Goal: Use online tool/utility: Utilize a website feature to perform a specific function

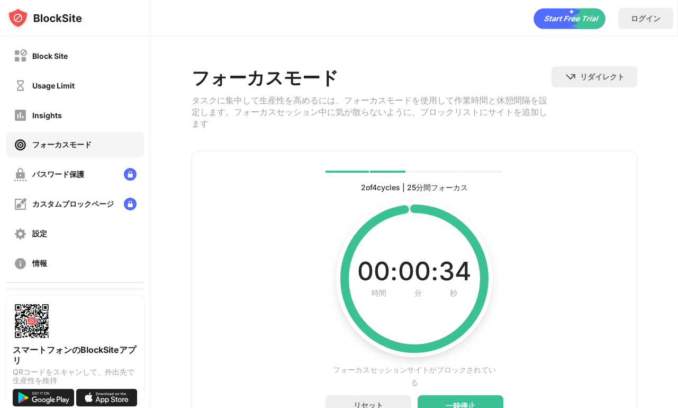
scroll to position [57, 0]
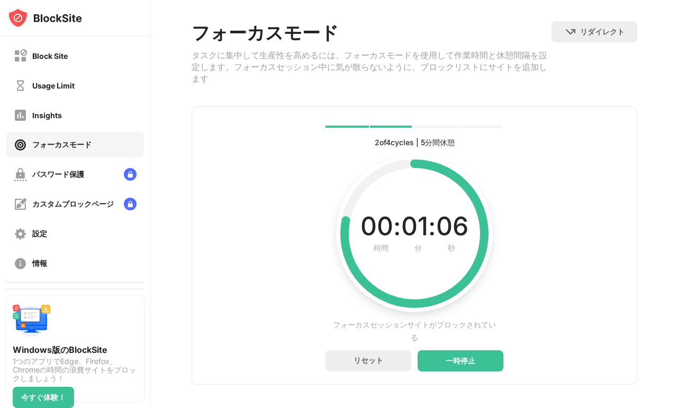
scroll to position [57, 0]
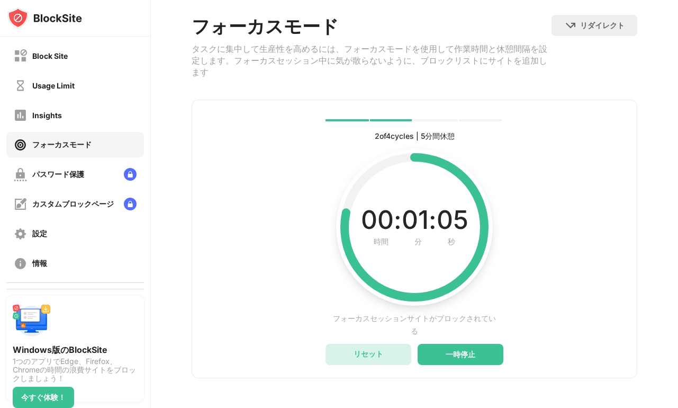
click at [368, 355] on div "リセット" at bounding box center [369, 354] width 30 height 10
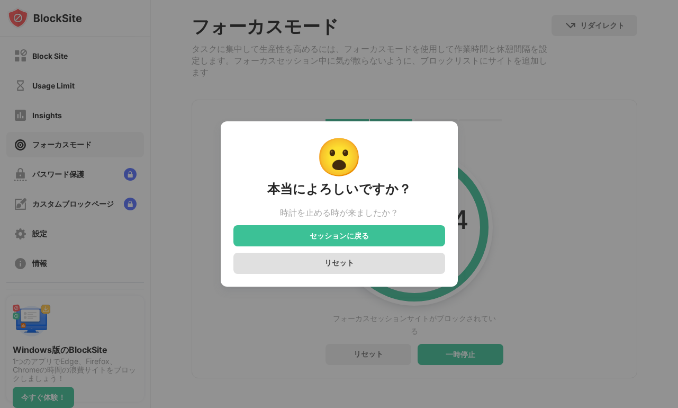
click at [344, 268] on div "リセット" at bounding box center [340, 263] width 30 height 10
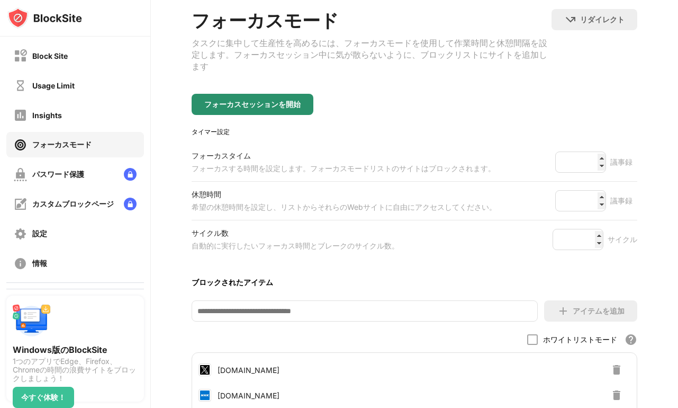
click at [290, 106] on div "フォーカスセッションを開始" at bounding box center [252, 104] width 96 height 8
